Goal: Task Accomplishment & Management: Use online tool/utility

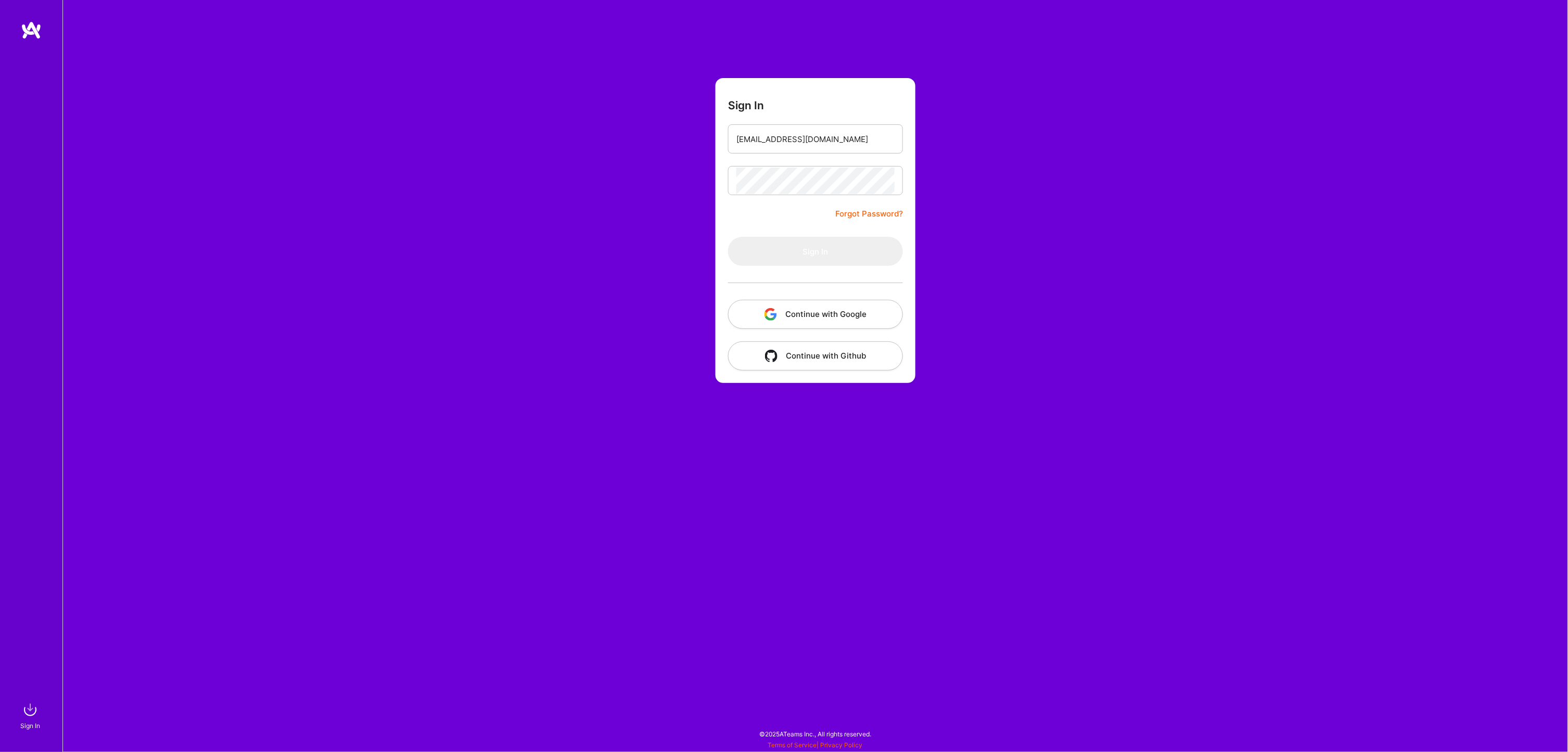
type input "[EMAIL_ADDRESS][DOMAIN_NAME]"
click at [829, 247] on button "Sign In" at bounding box center [815, 251] width 175 height 29
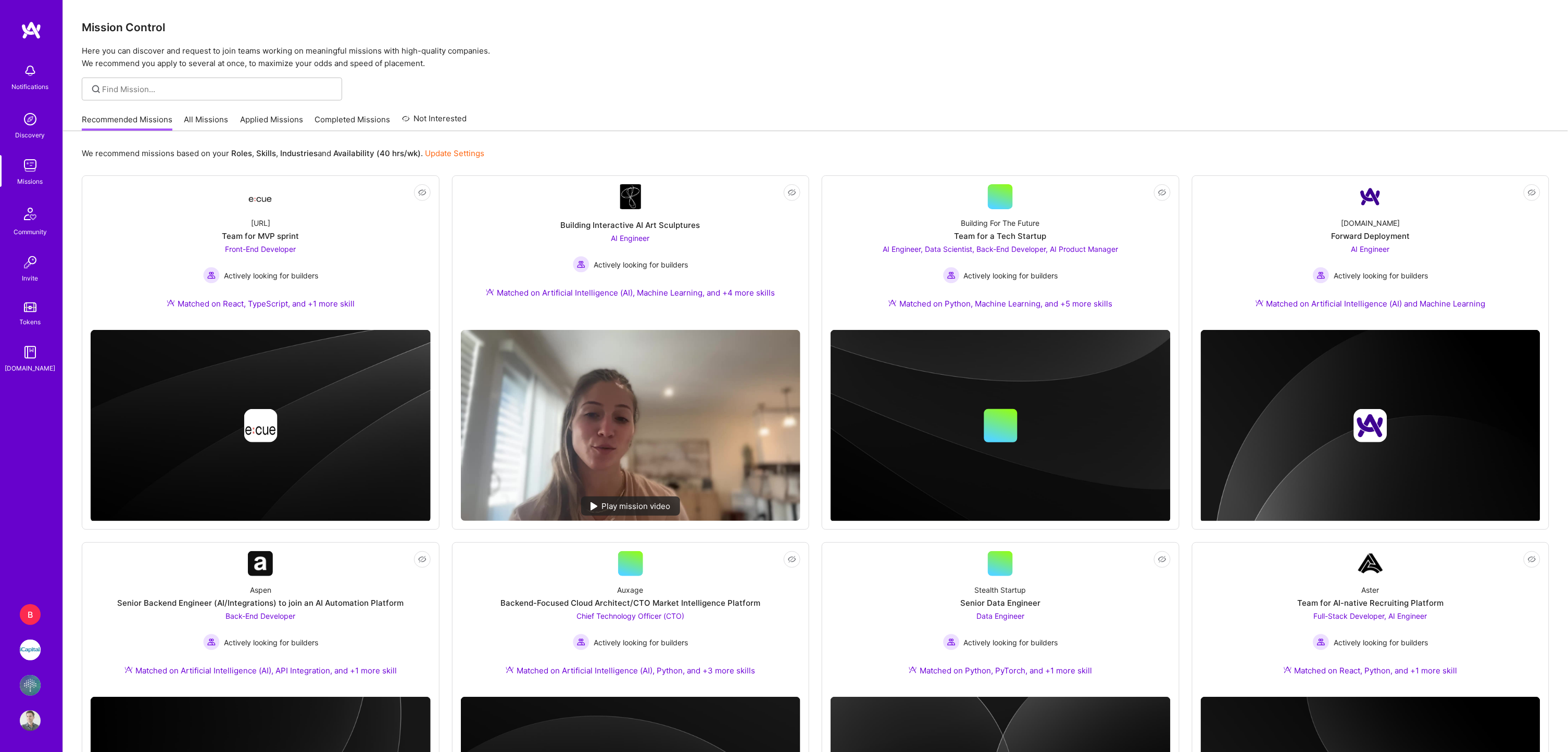
click at [33, 693] on img at bounding box center [30, 686] width 21 height 21
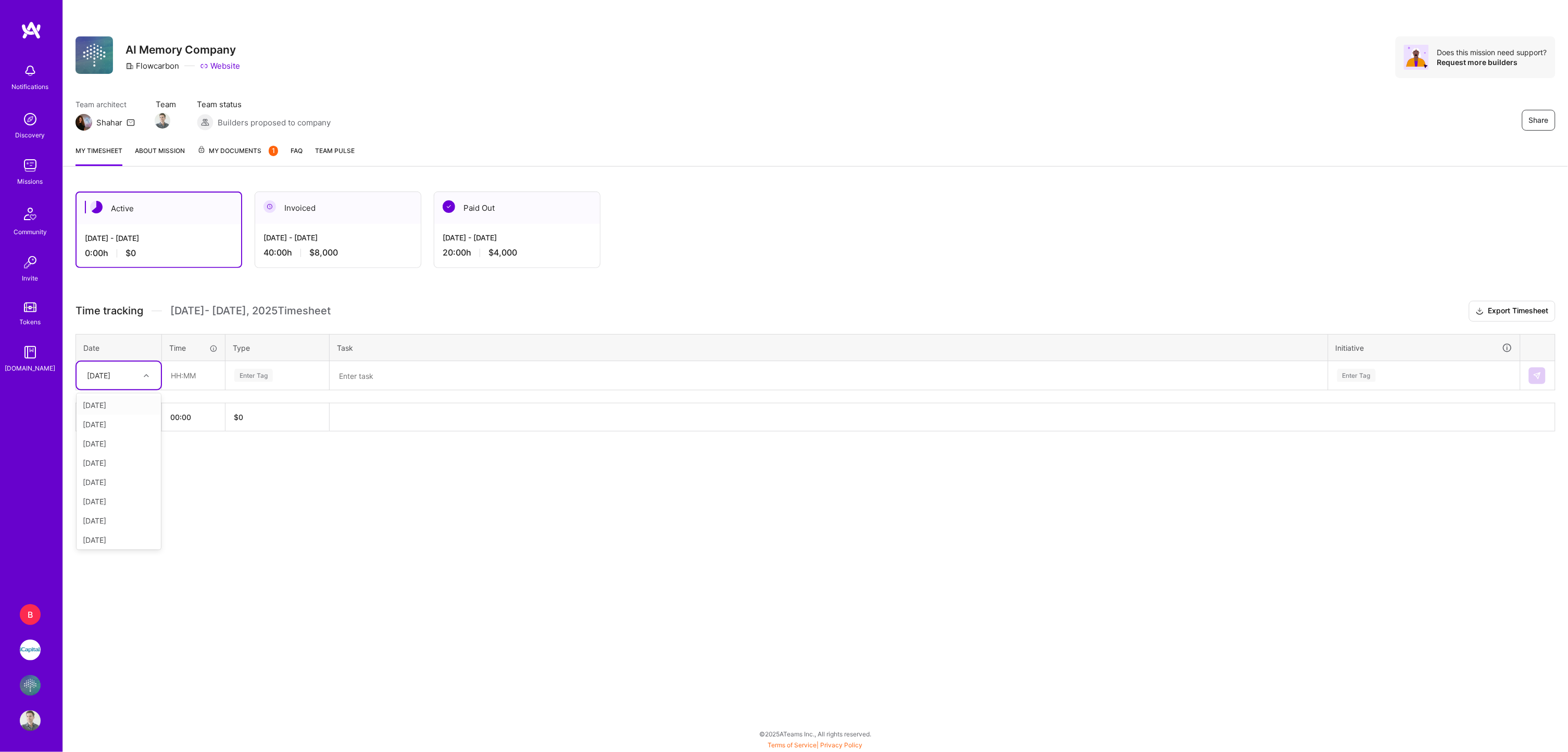
click at [142, 376] on div at bounding box center [147, 375] width 16 height 14
click at [109, 402] on div "[DATE]" at bounding box center [119, 405] width 85 height 20
click at [175, 374] on input "text" at bounding box center [193, 375] width 62 height 27
type input "04:00"
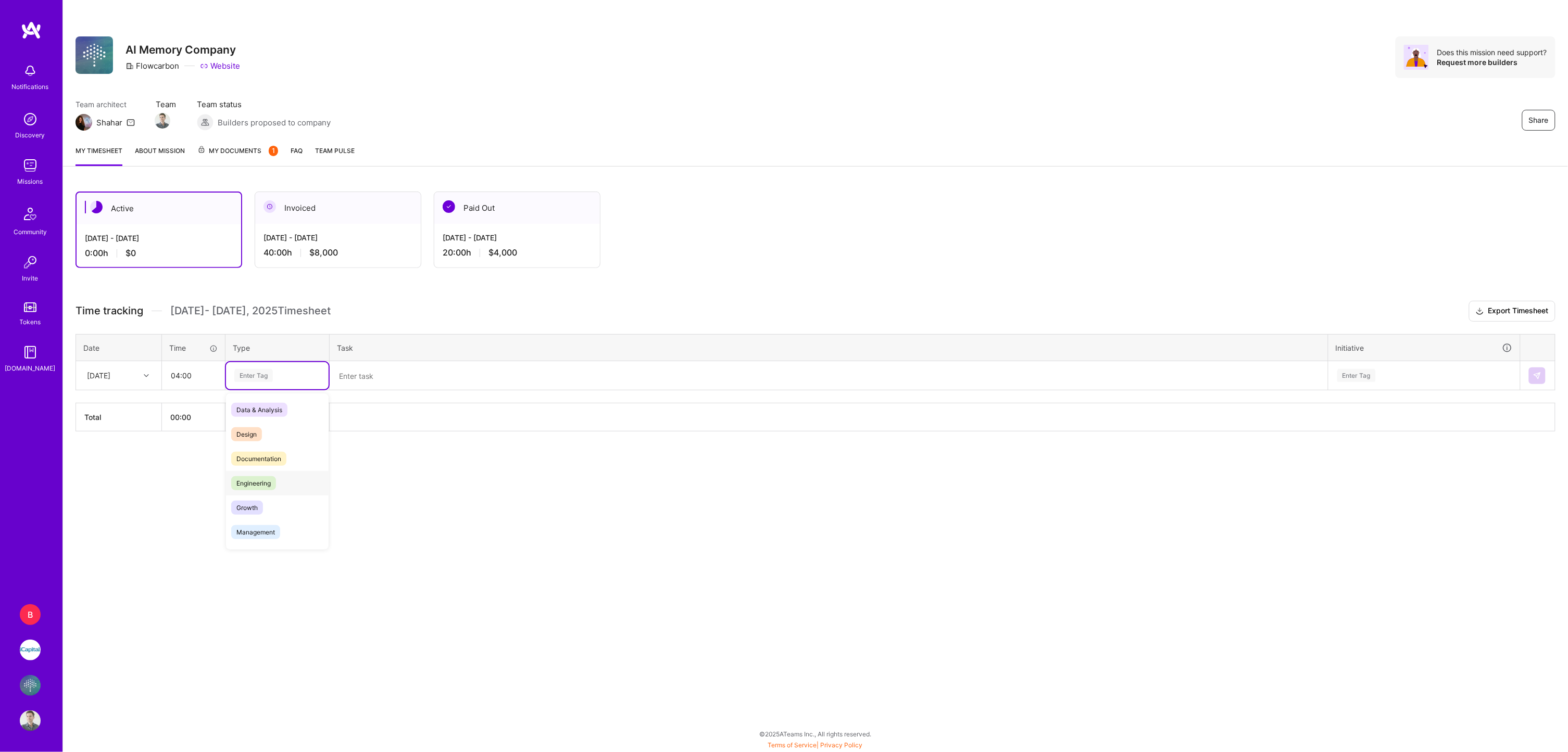
click at [246, 477] on span "Engineering" at bounding box center [253, 483] width 45 height 14
click at [358, 379] on textarea at bounding box center [828, 376] width 996 height 27
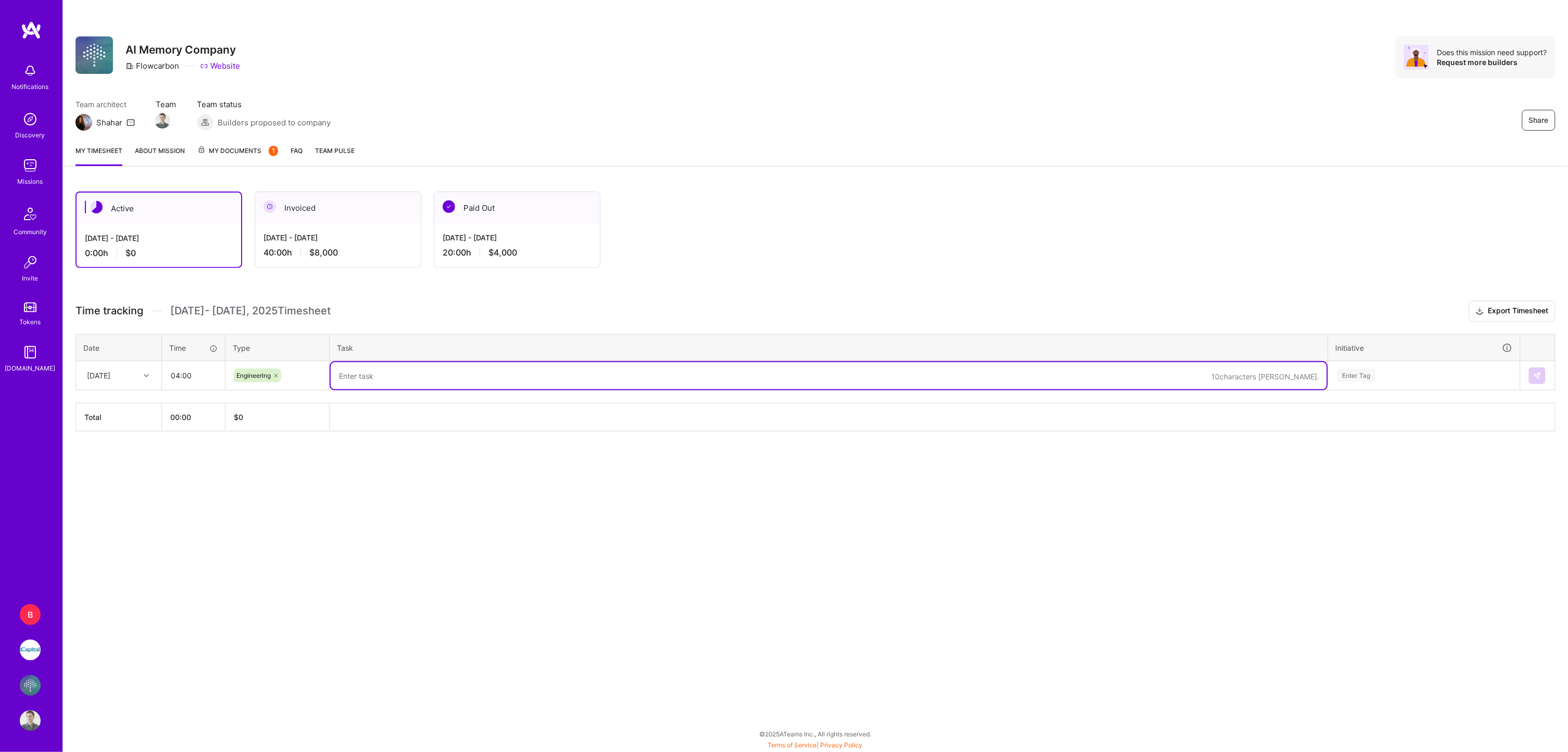
click at [568, 310] on h3 "Time tracking [DATE] - [DATE] Timesheet Export Timesheet" at bounding box center [815, 312] width 1480 height 21
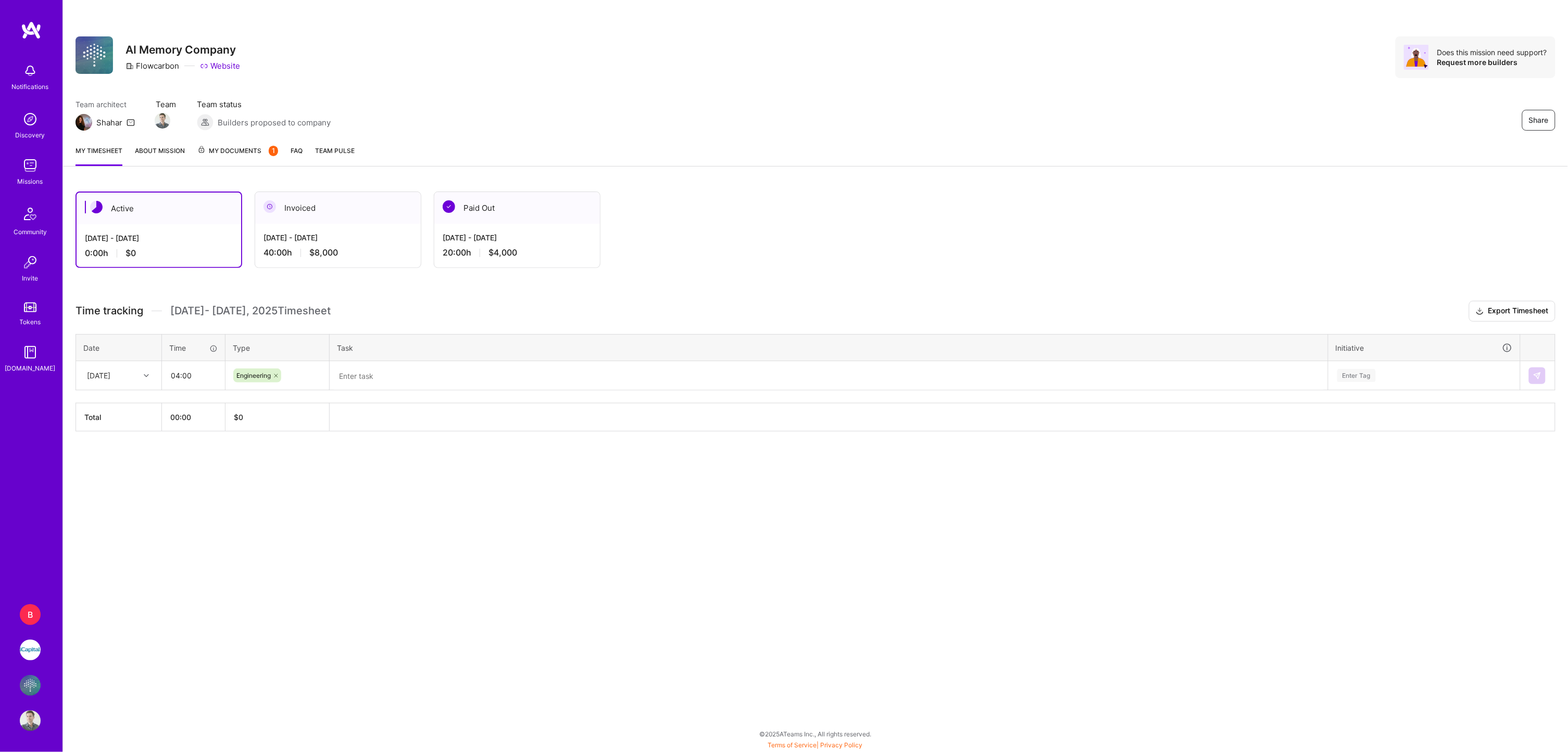
click at [215, 150] on span "My Documents 1" at bounding box center [237, 151] width 81 height 12
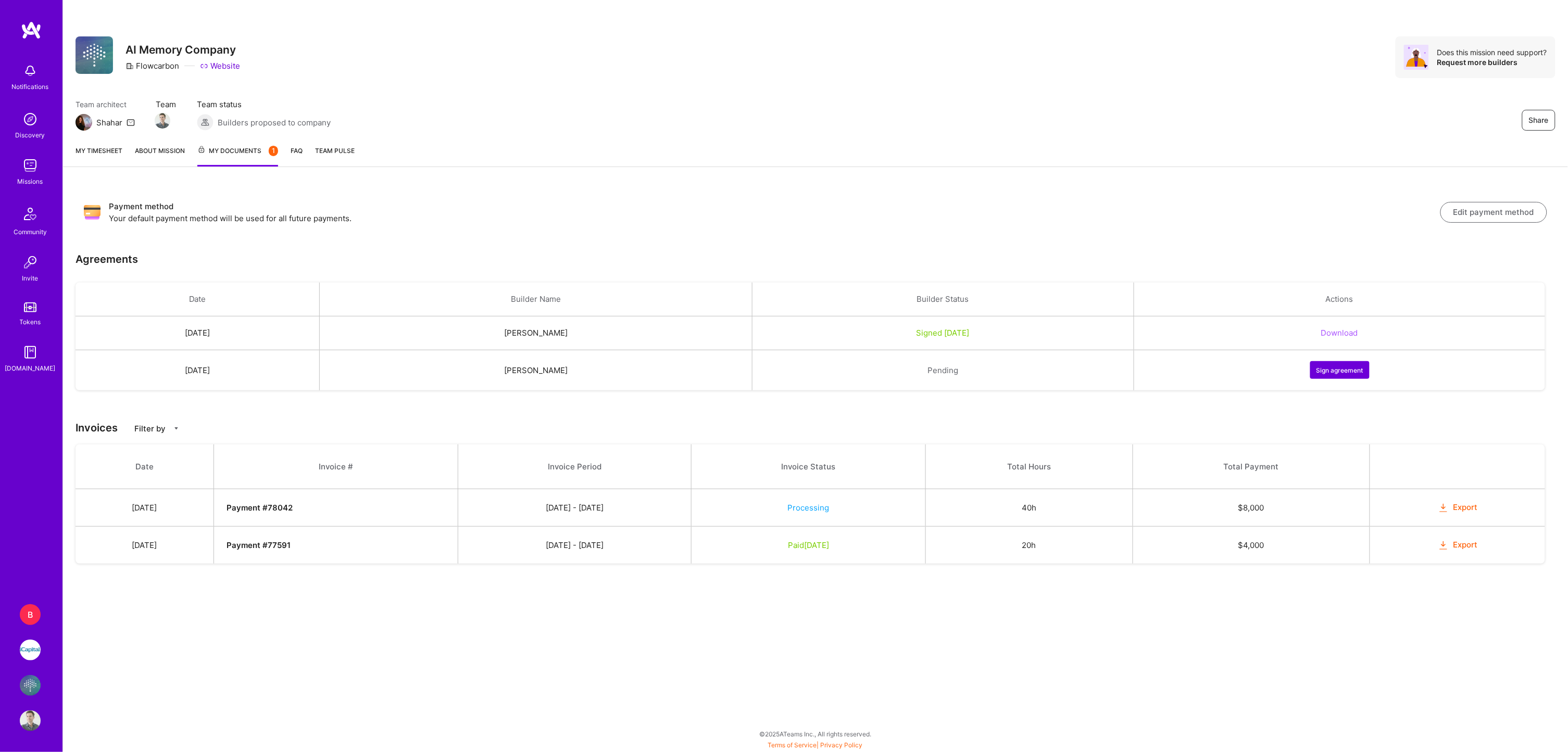
click at [170, 150] on link "About Mission" at bounding box center [159, 155] width 50 height 21
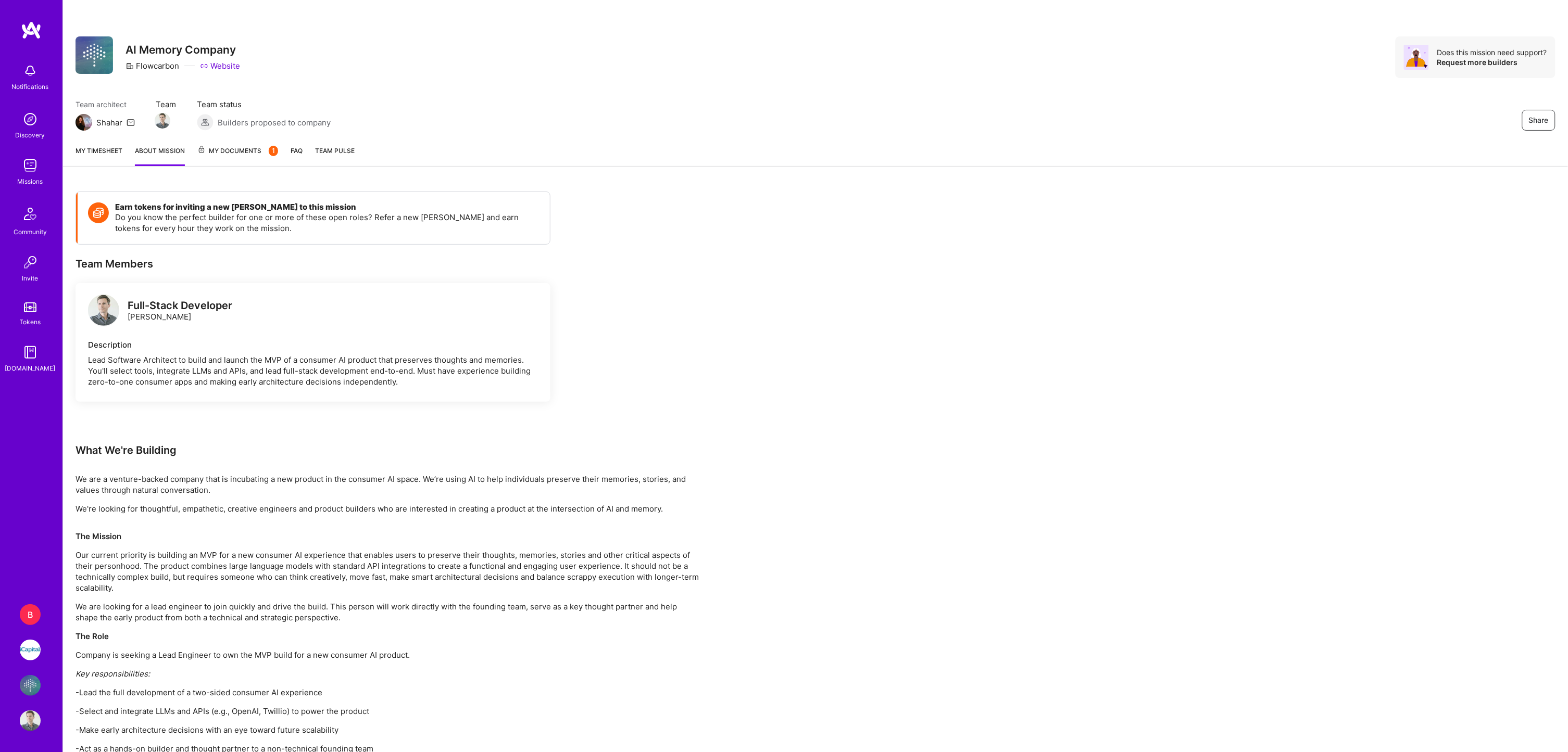
click at [33, 23] on img at bounding box center [31, 30] width 21 height 19
